Goal: Information Seeking & Learning: Check status

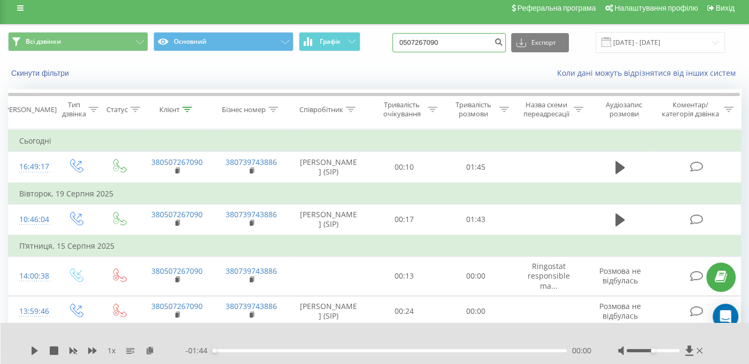
drag, startPoint x: 0, startPoint y: 0, endPoint x: 388, endPoint y: 44, distance: 390.4
click at [388, 44] on div "Всі дзвінки Основний Графік 0507267090 Експорт .csv .xls .xlsx [DATE] - [DATE]" at bounding box center [374, 42] width 732 height 21
paste input "[PHONE_NUMBER]"
type input "0681676378"
